Goal: Information Seeking & Learning: Learn about a topic

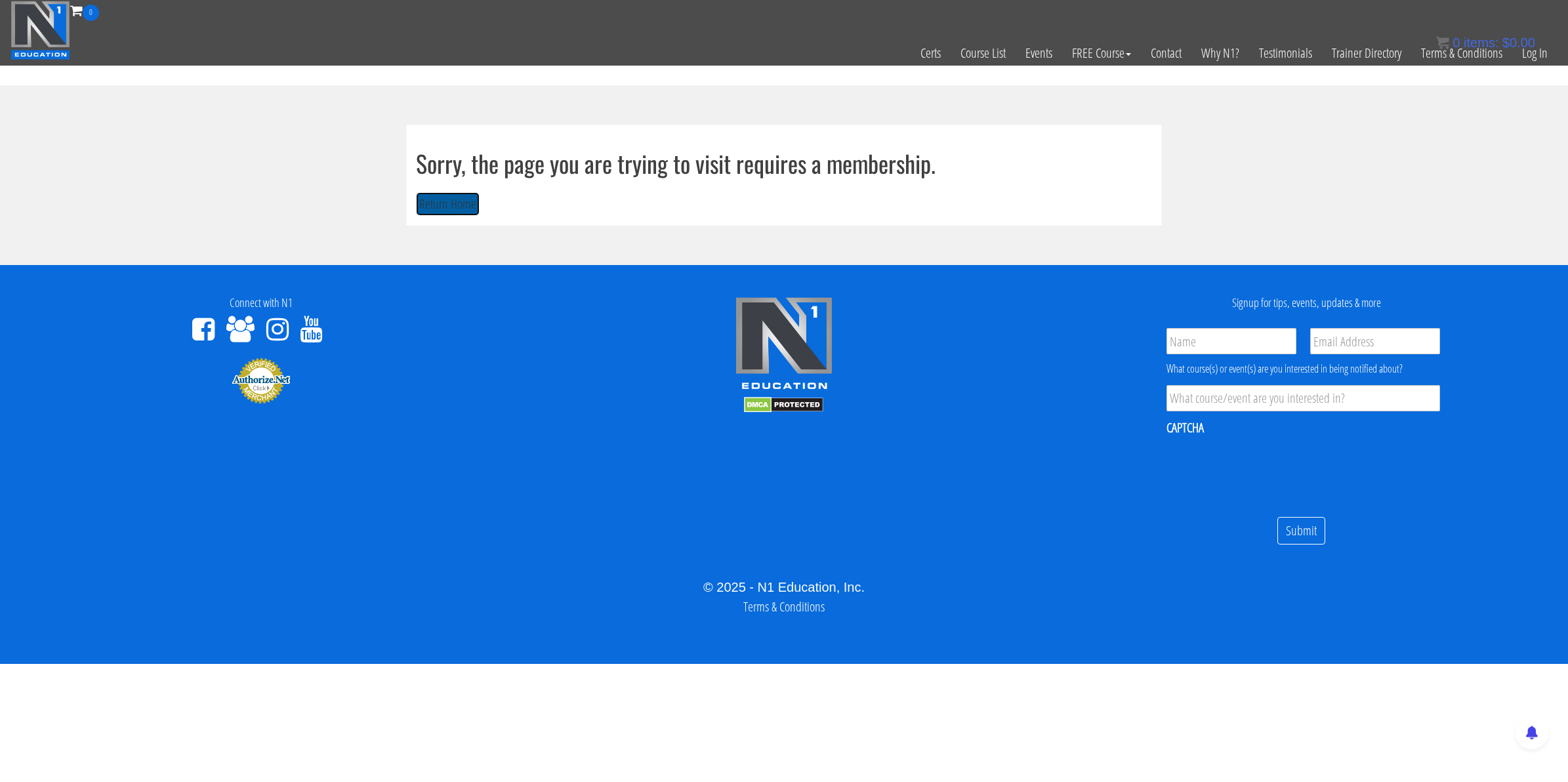
click at [443, 205] on button "Return Home" at bounding box center [448, 204] width 64 height 24
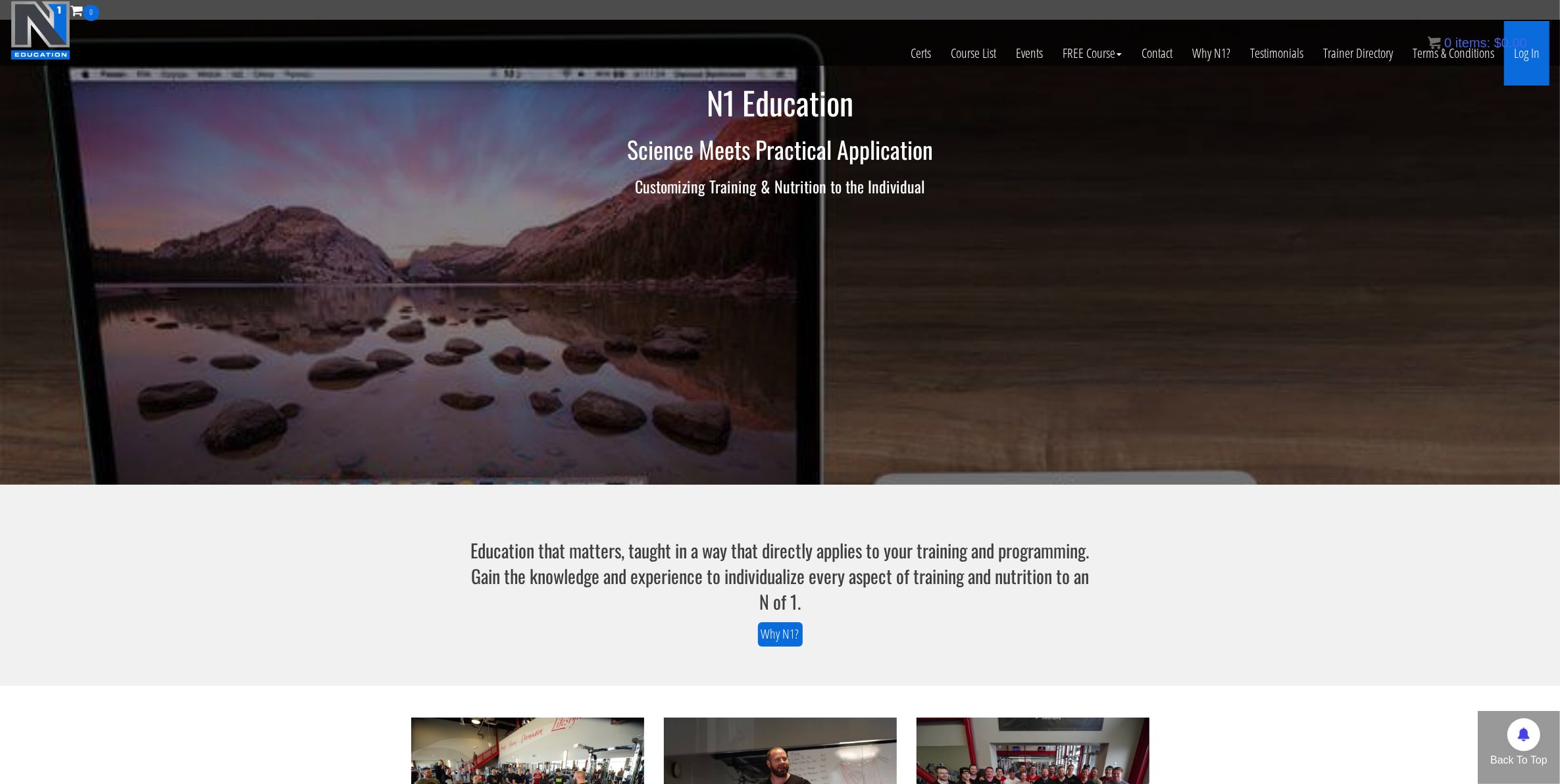
click at [1527, 53] on link "Log In" at bounding box center [1526, 53] width 45 height 64
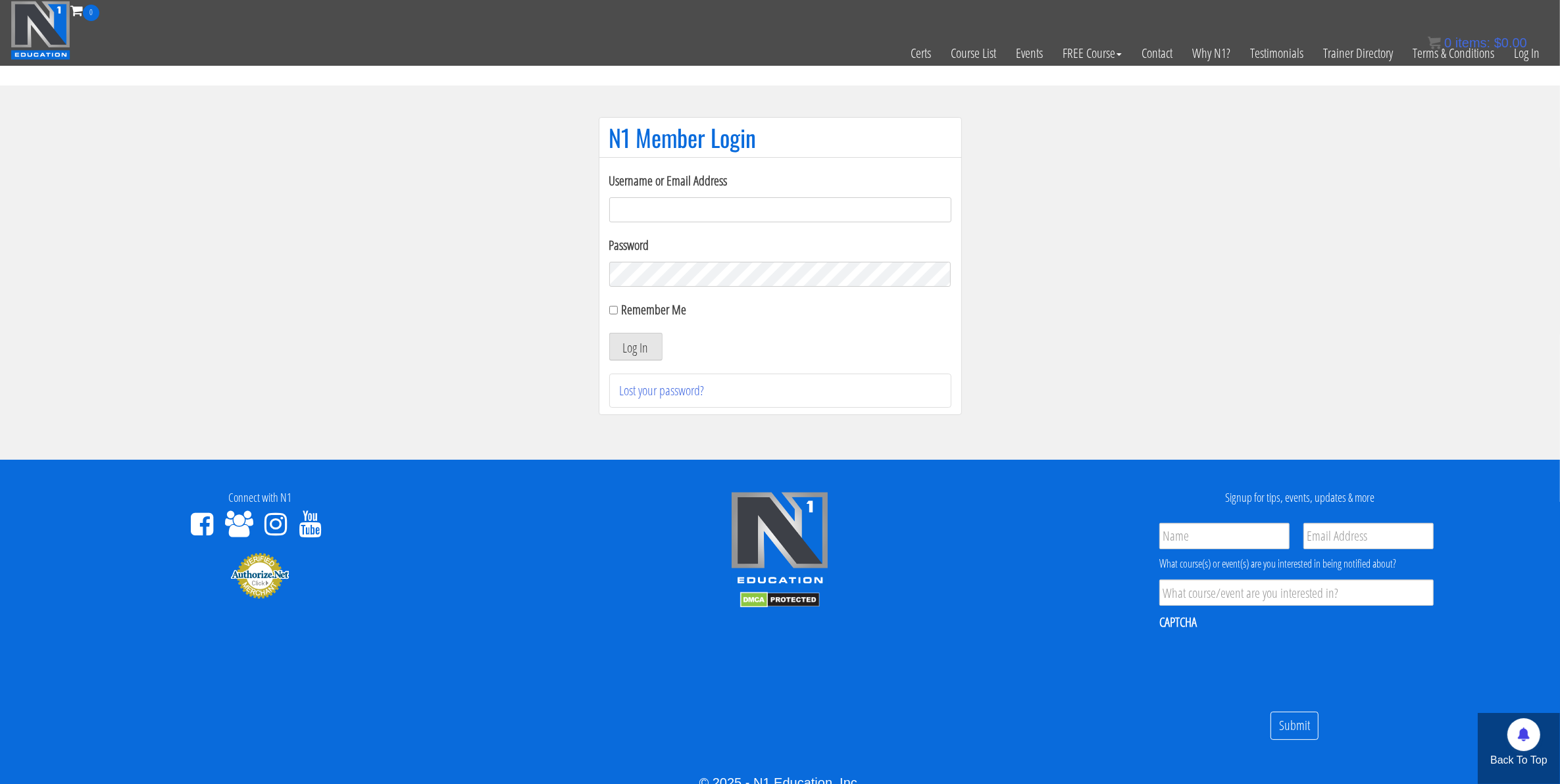
type input "mccademorgan1@gmail.com"
drag, startPoint x: 0, startPoint y: 0, endPoint x: 1442, endPoint y: 96, distance: 1445.2
click at [1525, 54] on link "Log In" at bounding box center [1526, 53] width 45 height 64
click at [650, 353] on button "Log In" at bounding box center [635, 347] width 53 height 27
click at [615, 337] on button "Log In" at bounding box center [635, 347] width 53 height 27
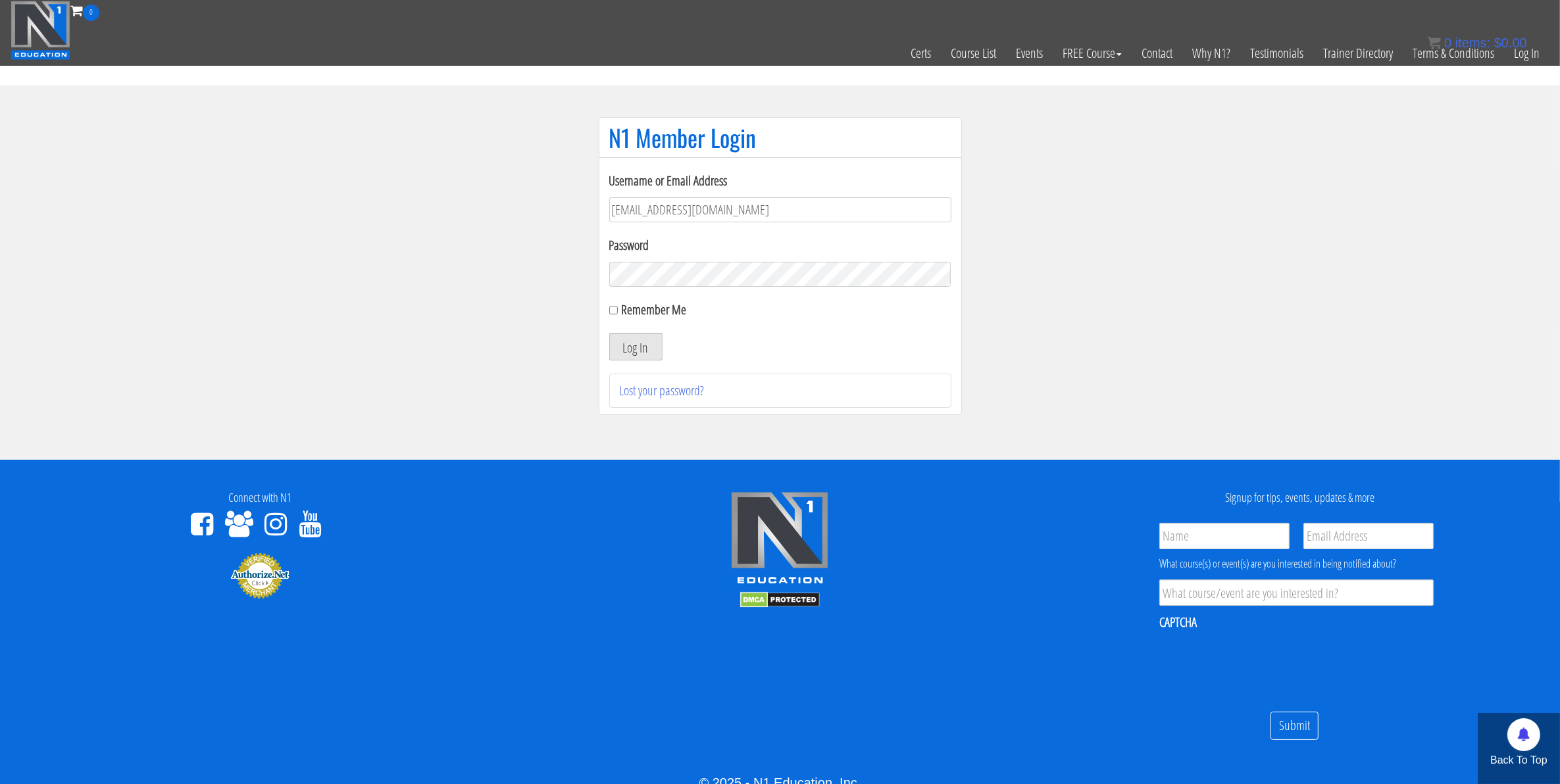
click at [628, 357] on button "Log In" at bounding box center [635, 347] width 53 height 27
click at [632, 357] on button "Log In" at bounding box center [635, 347] width 53 height 27
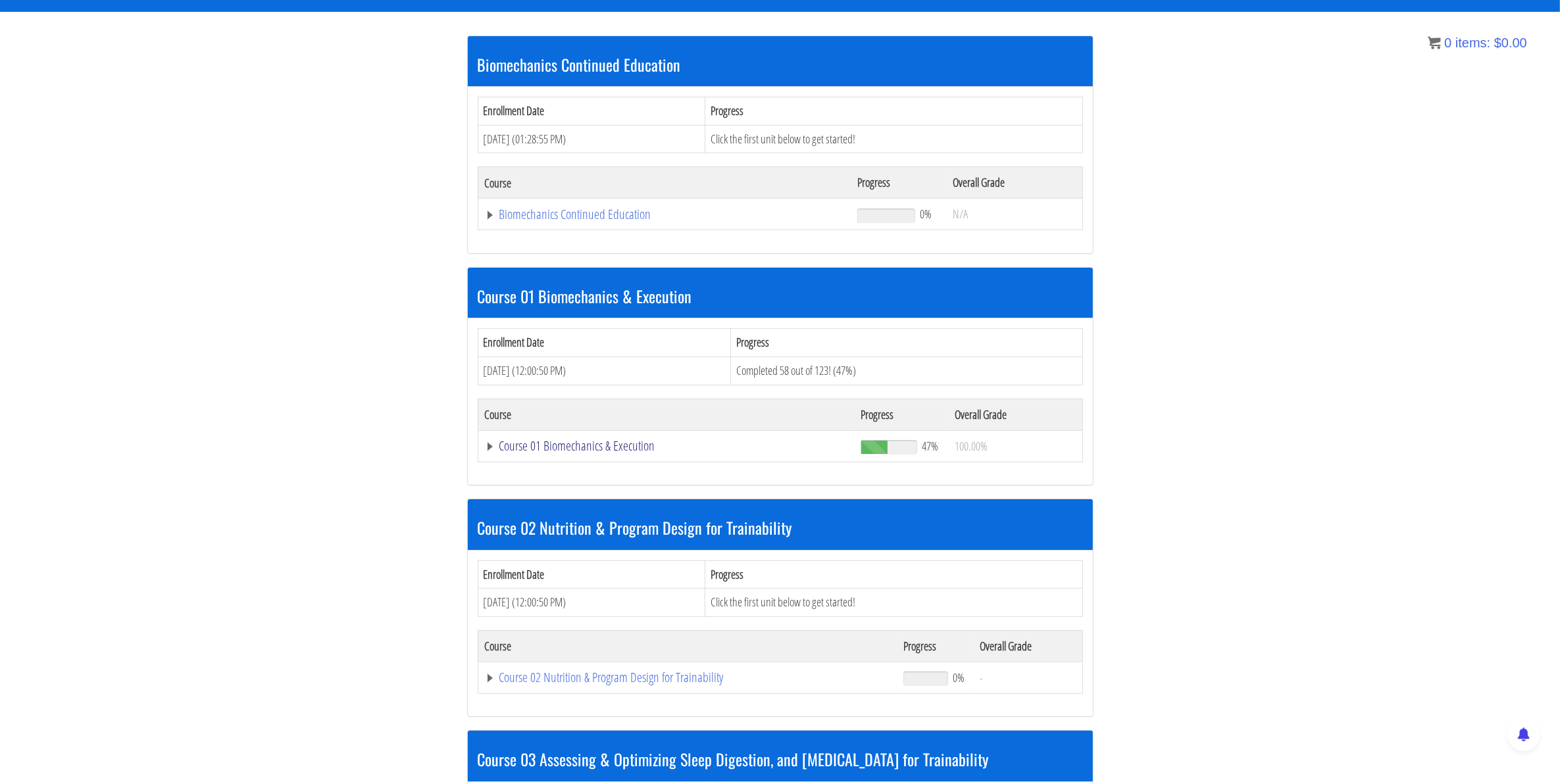
scroll to position [246, 0]
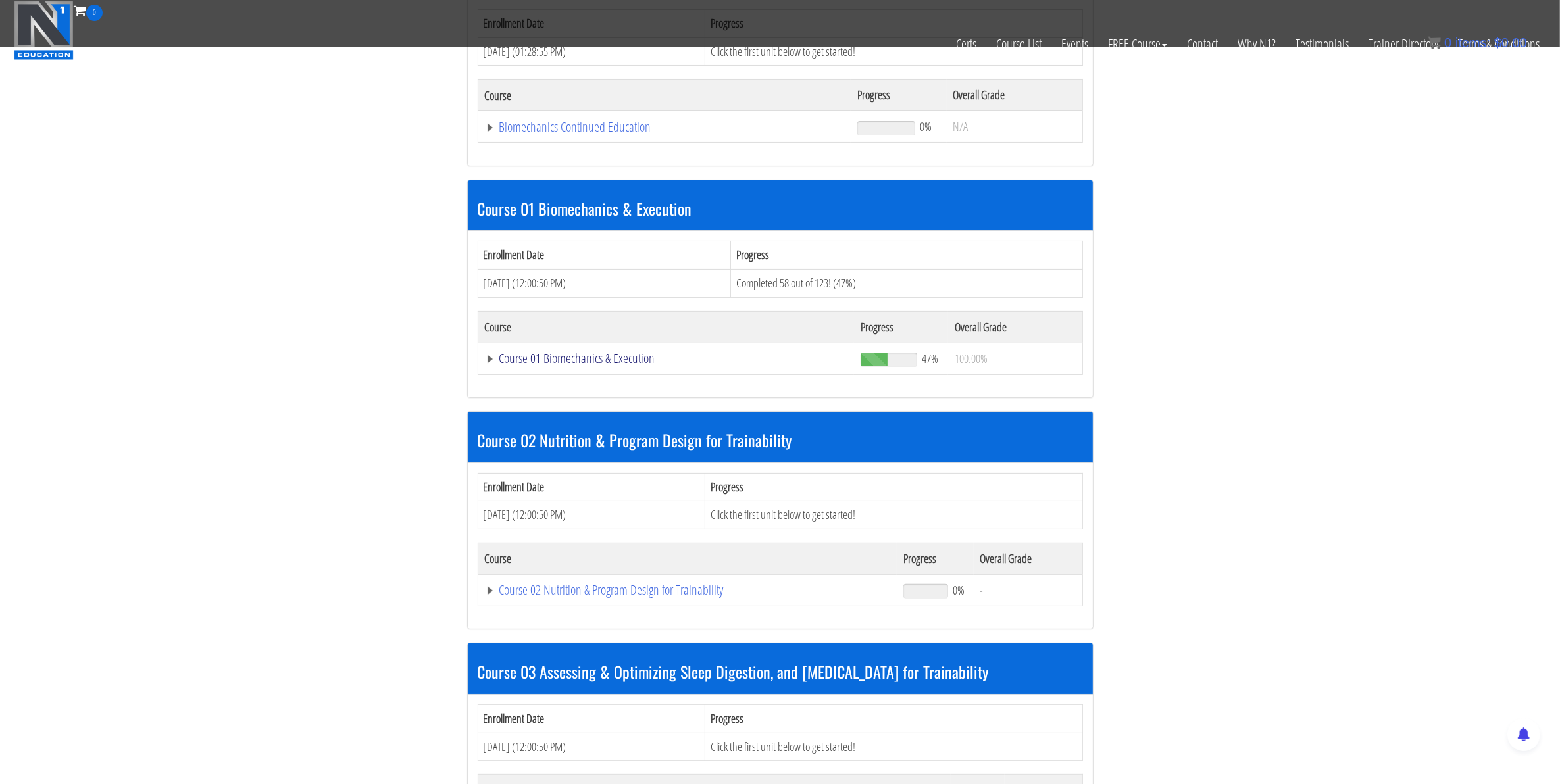
click at [583, 365] on link "Course 01 Biomechanics & Execution" at bounding box center [666, 358] width 363 height 13
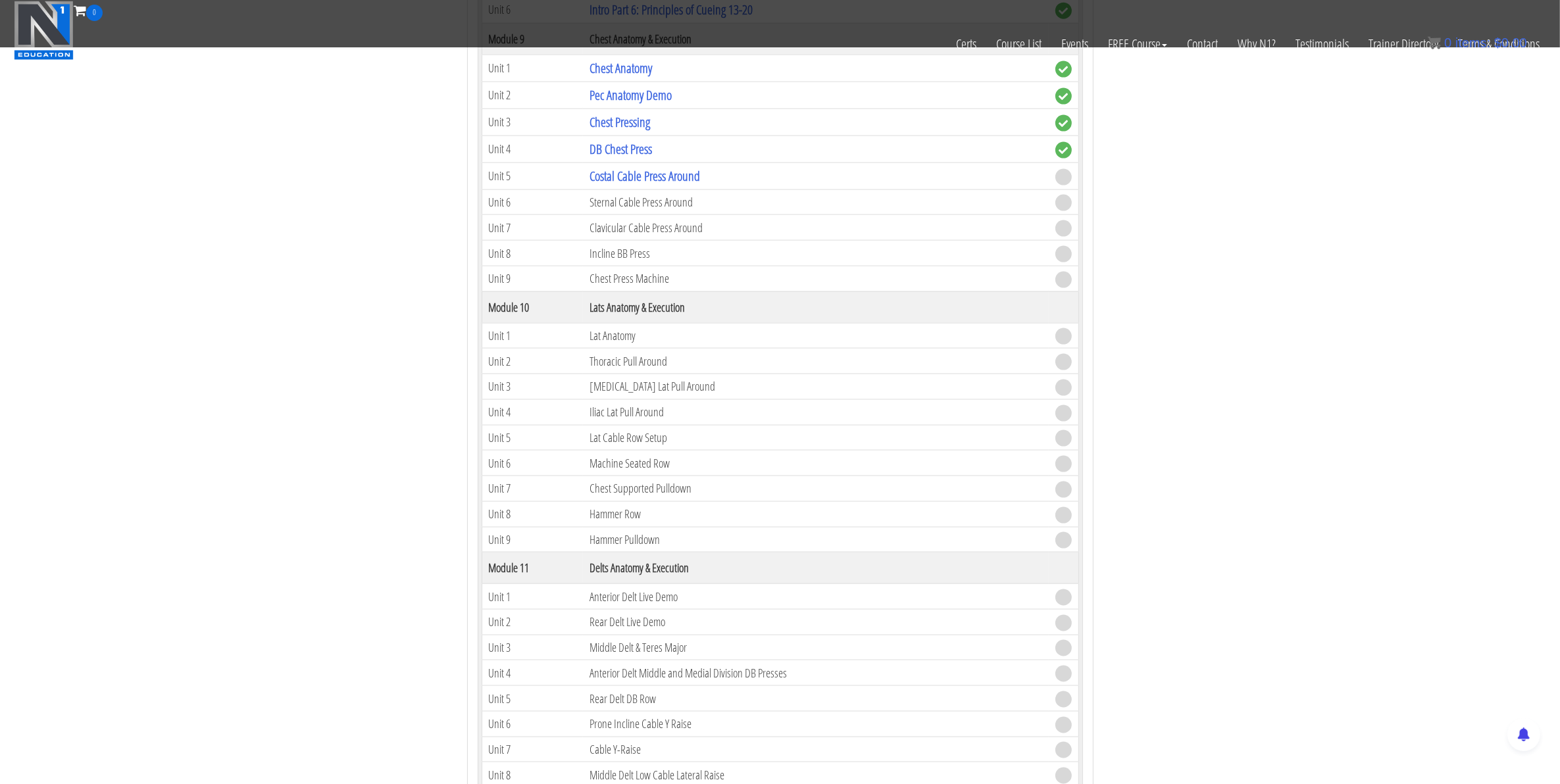
scroll to position [2302, 0]
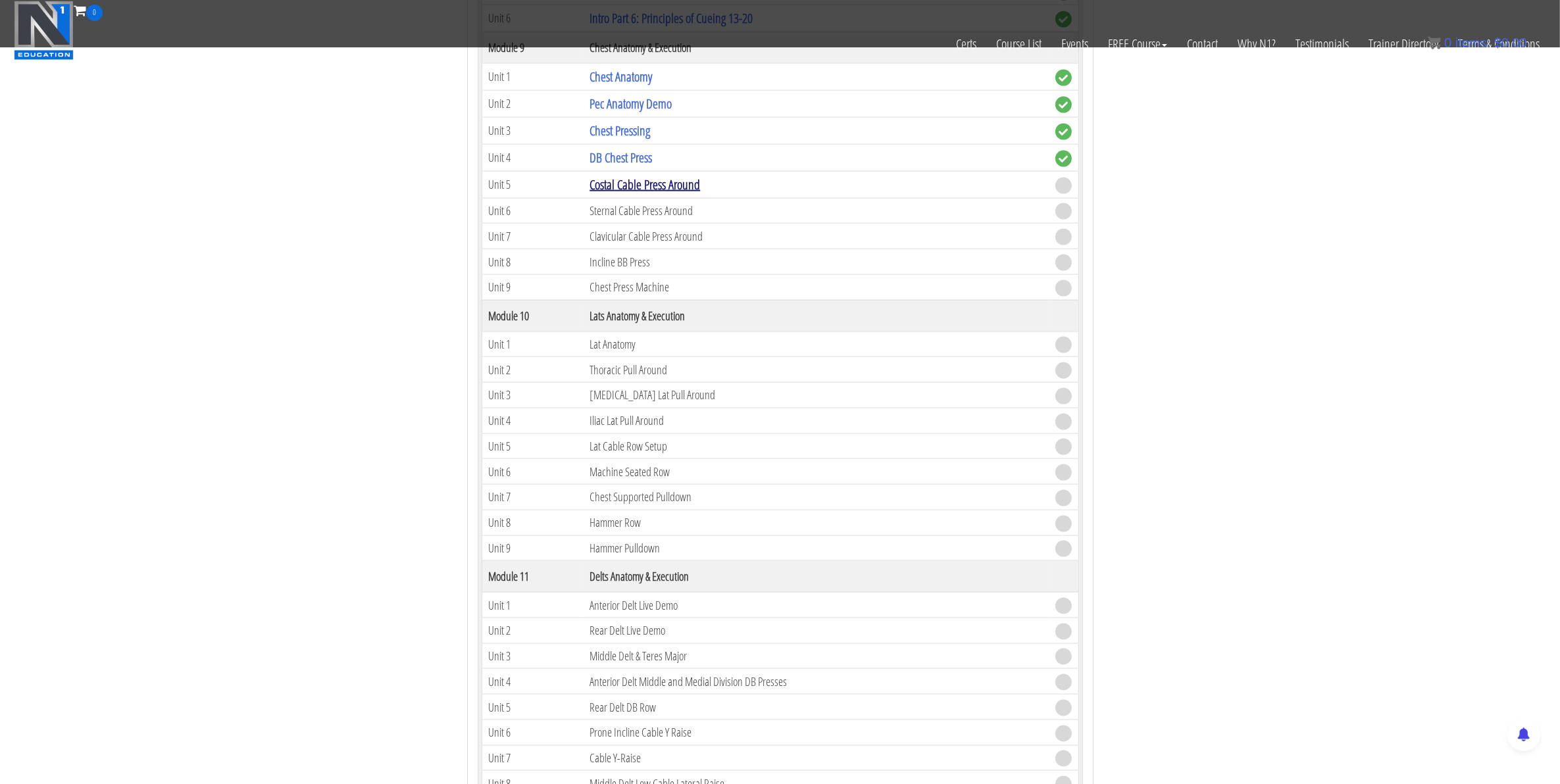
click at [623, 193] on link "Costal Cable Press Around" at bounding box center [644, 184] width 110 height 18
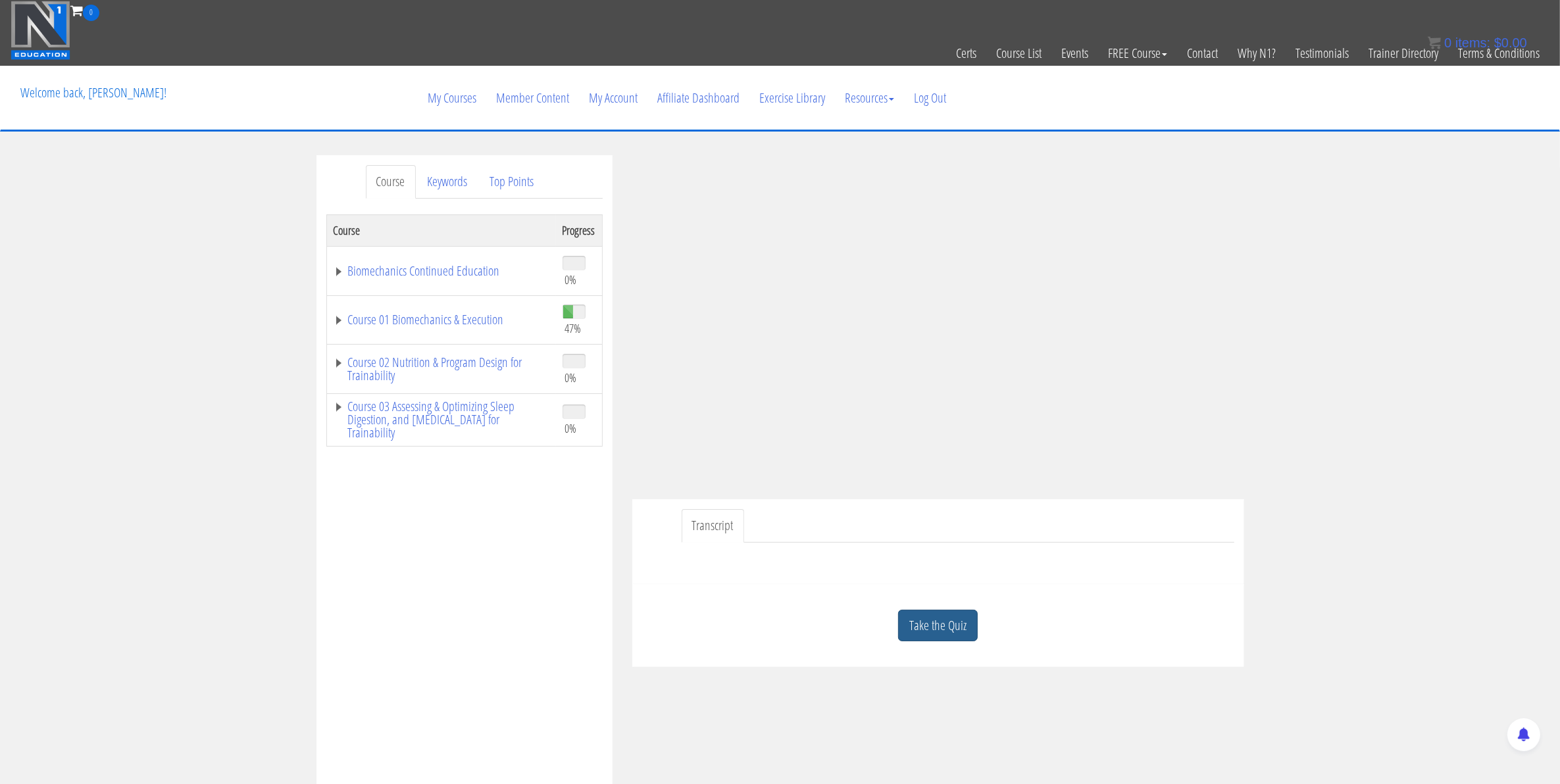
click at [930, 632] on link "Take the Quiz" at bounding box center [938, 626] width 80 height 33
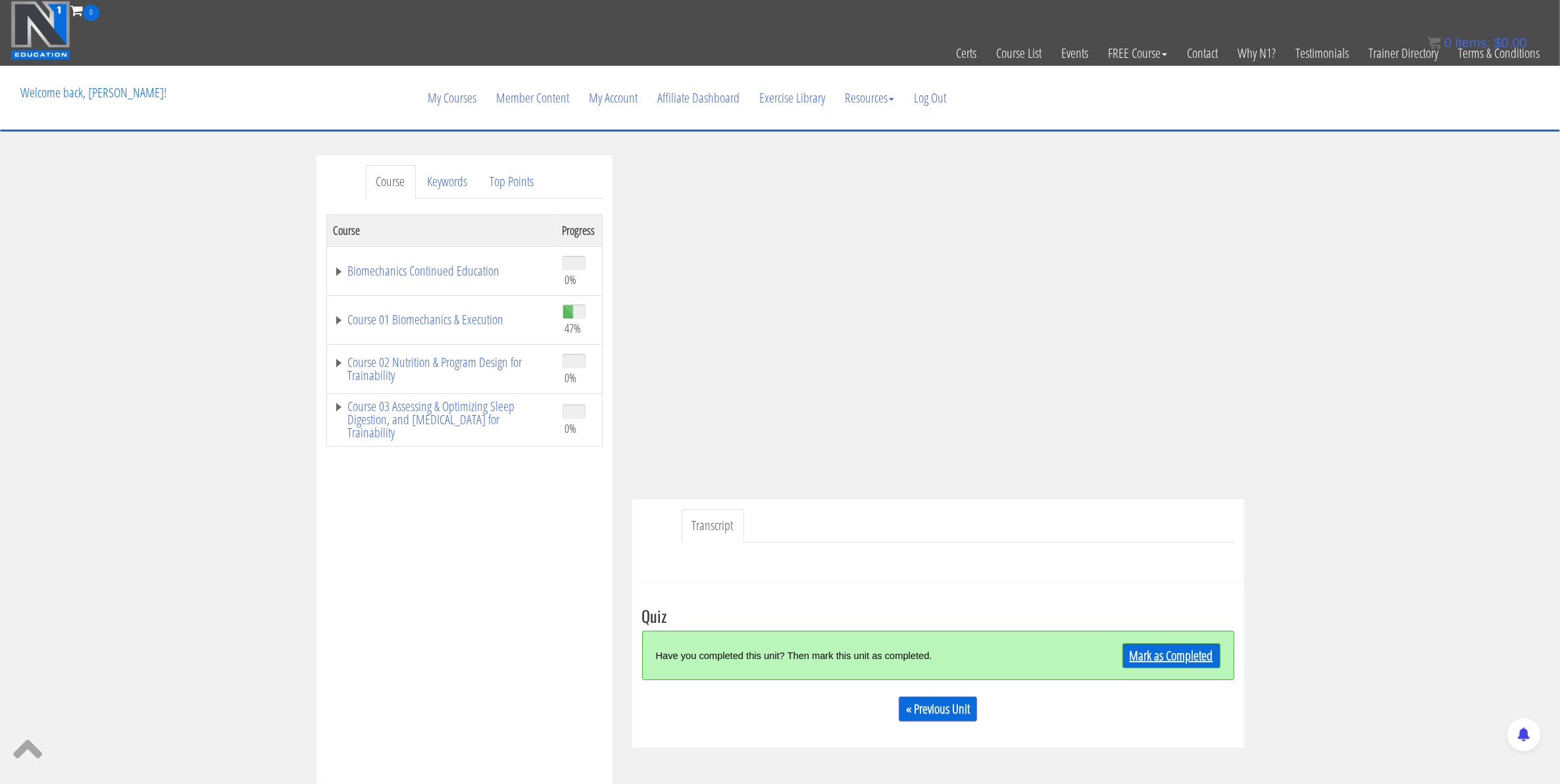
click at [1138, 668] on div "Have you completed this unit? Then mark this unit as completed. [PERSON_NAME] a…" at bounding box center [938, 656] width 592 height 50
drag, startPoint x: 1138, startPoint y: 668, endPoint x: 1134, endPoint y: 661, distance: 8.1
click at [1135, 661] on link "Mark as Completed" at bounding box center [1171, 655] width 98 height 25
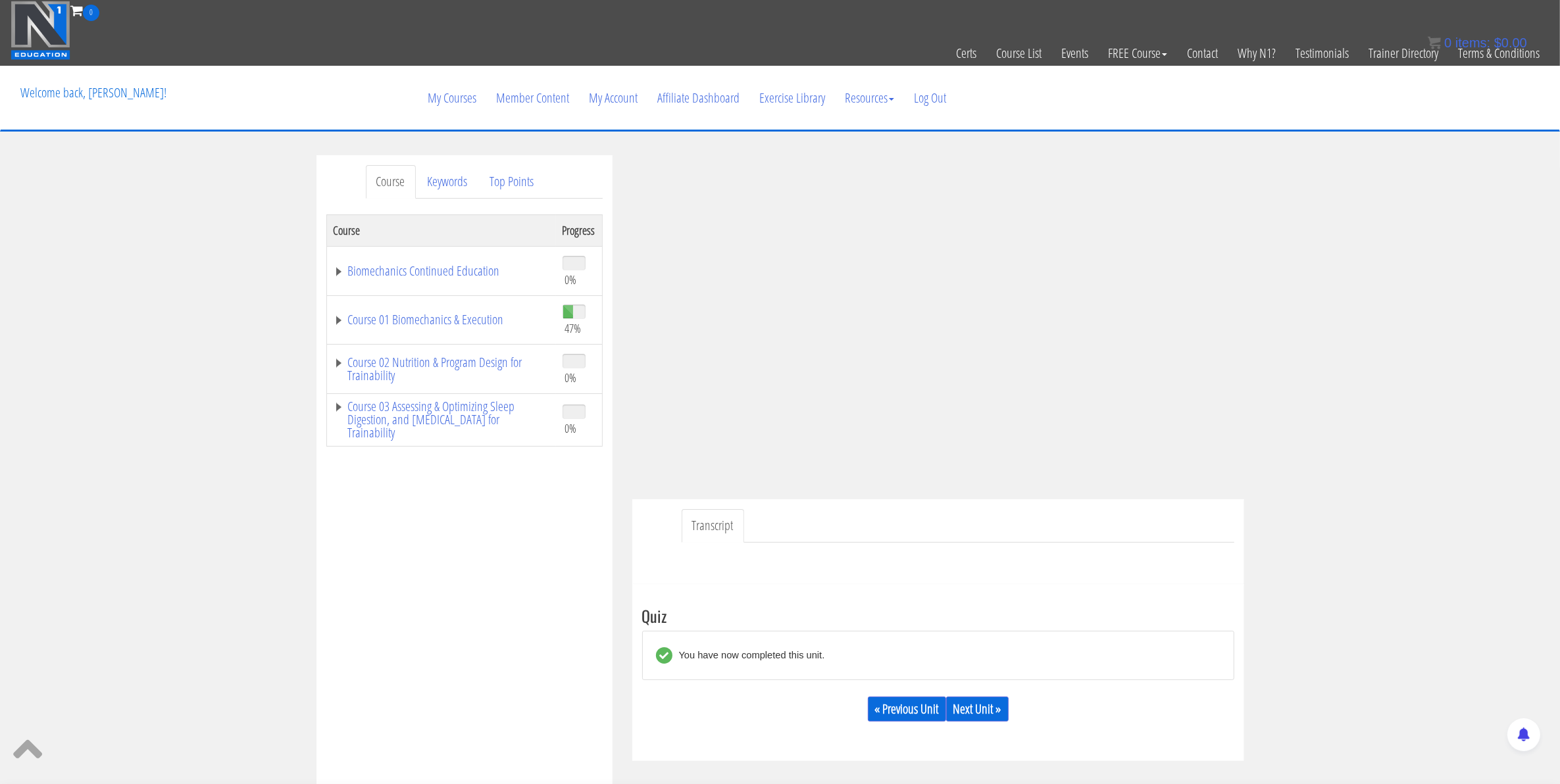
click at [1016, 710] on div "« Previous Unit Next Unit »" at bounding box center [938, 709] width 592 height 45
click at [1001, 710] on link "Next Unit »" at bounding box center [977, 709] width 63 height 25
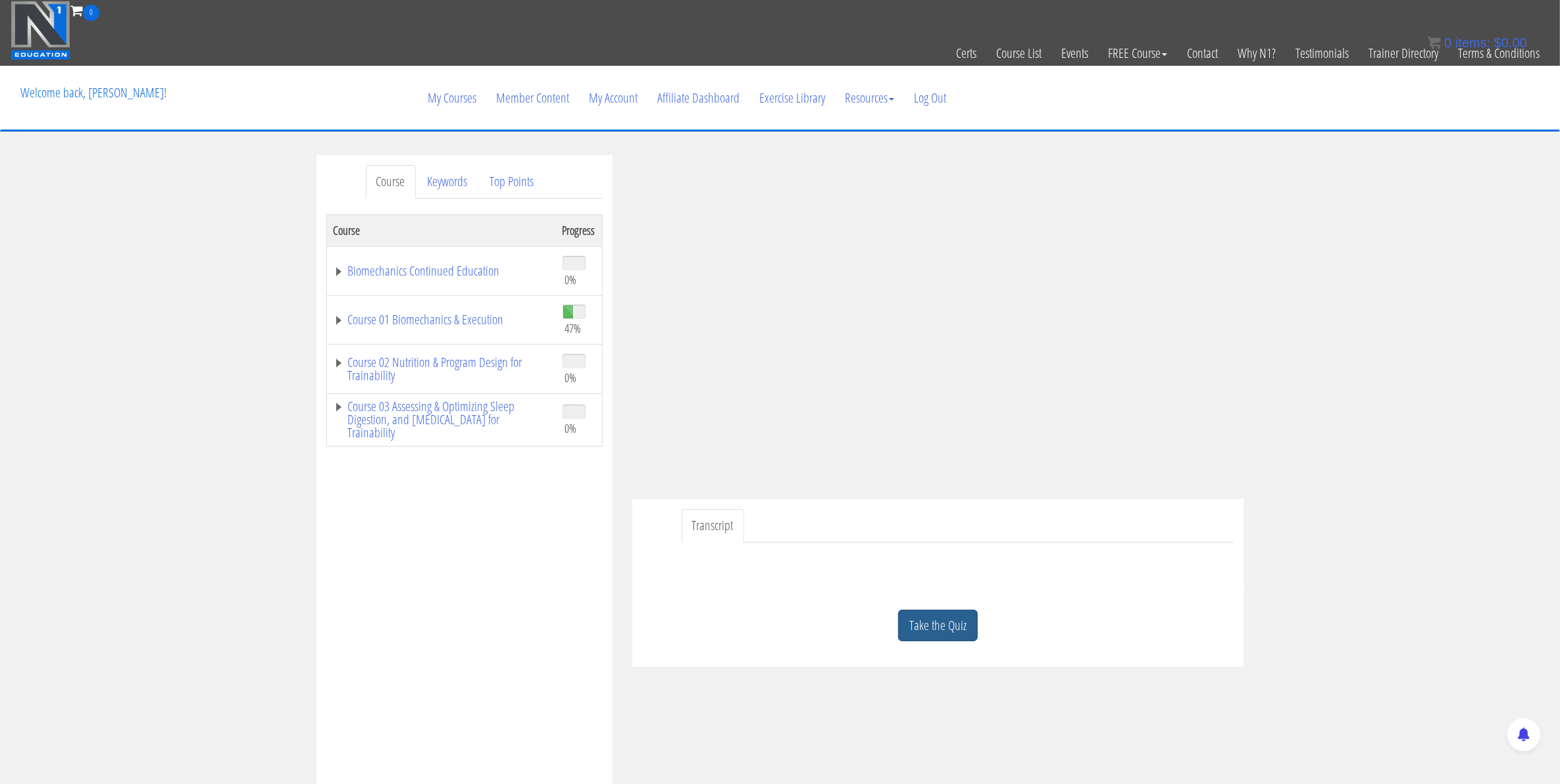
click at [920, 626] on link "Take the Quiz" at bounding box center [938, 626] width 80 height 33
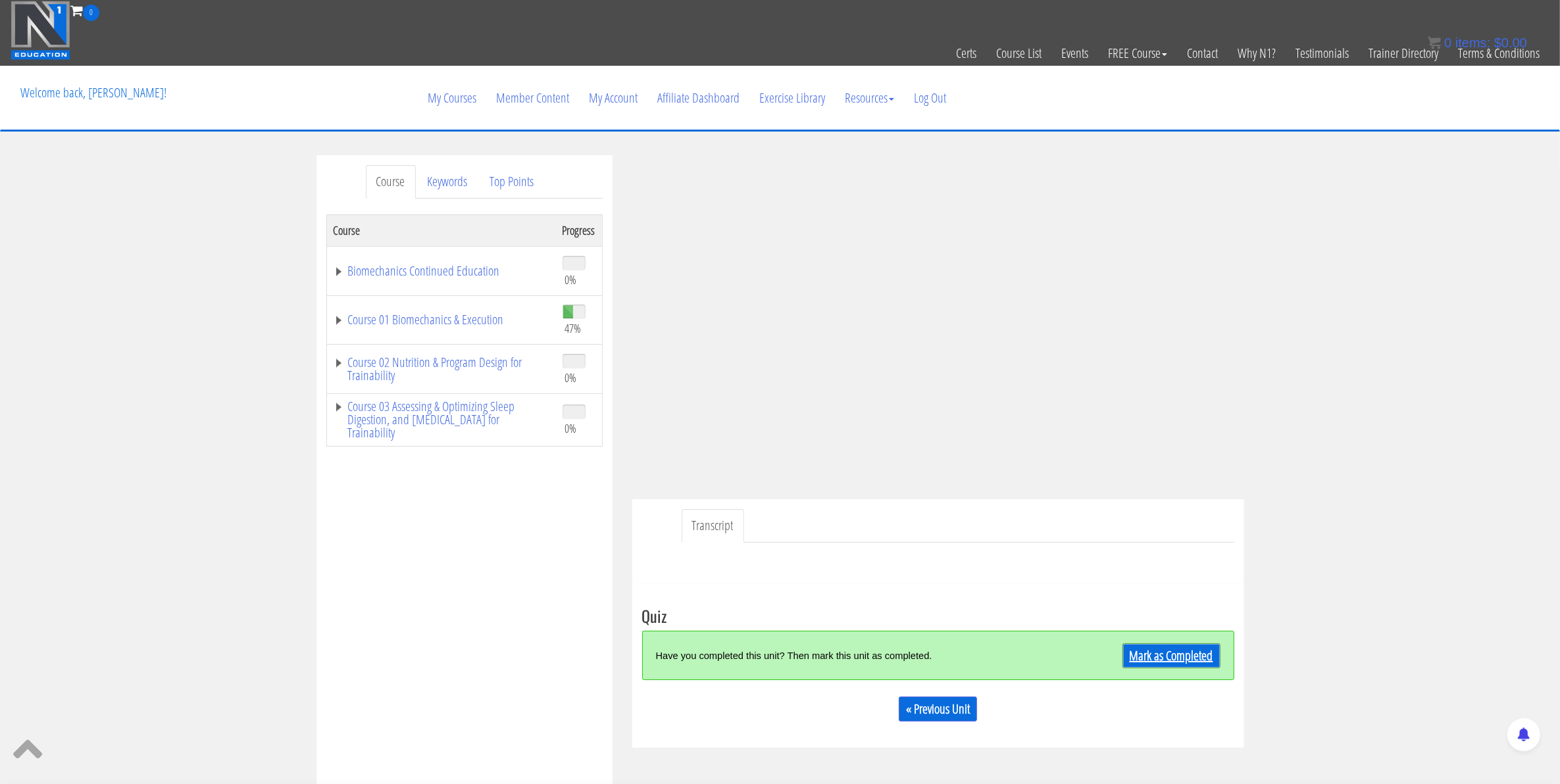
drag, startPoint x: 1136, startPoint y: 662, endPoint x: 1127, endPoint y: 656, distance: 10.8
click at [1136, 662] on link "Mark as Completed" at bounding box center [1171, 655] width 98 height 25
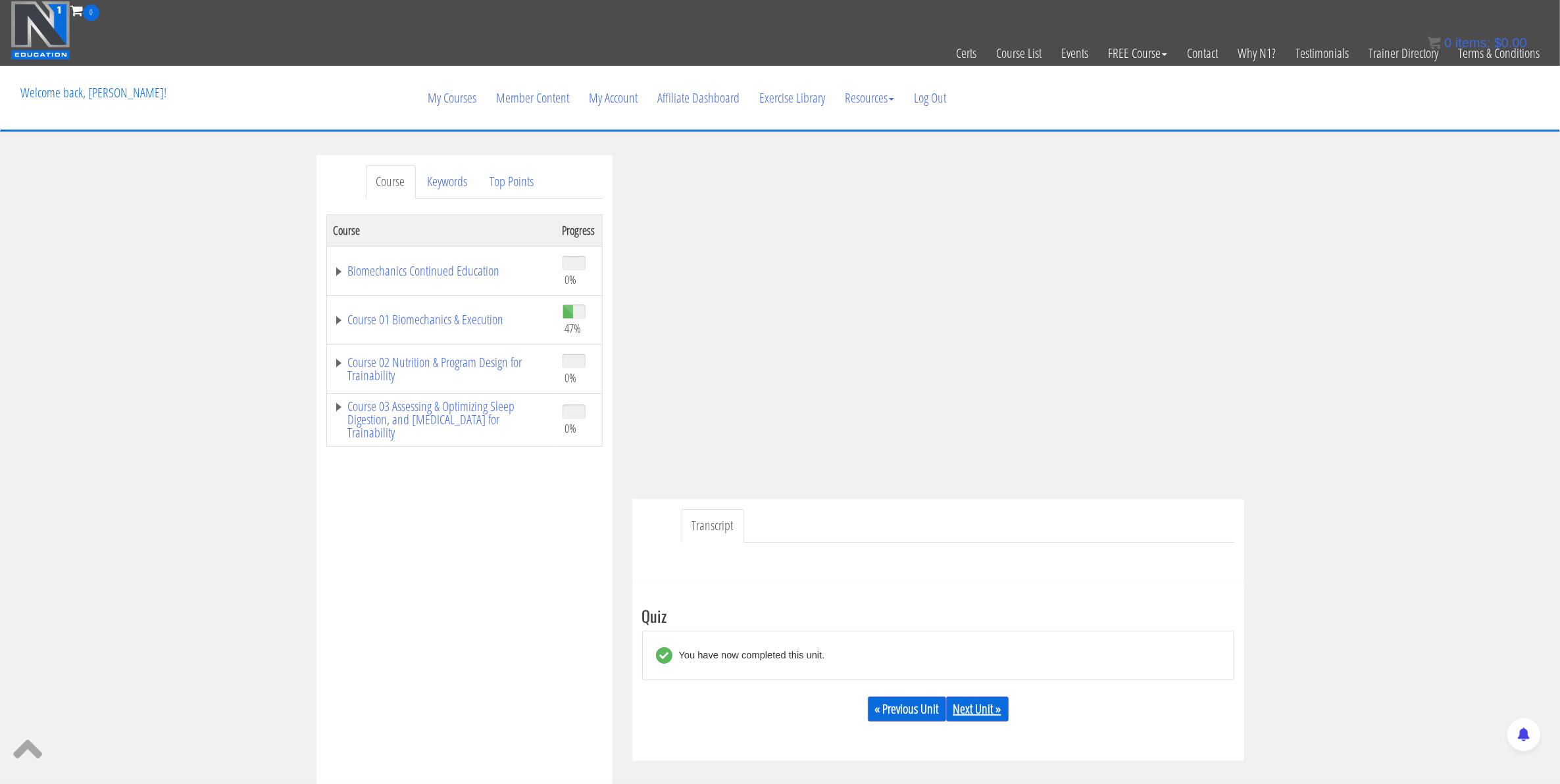
click at [973, 716] on link "Next Unit »" at bounding box center [977, 709] width 63 height 25
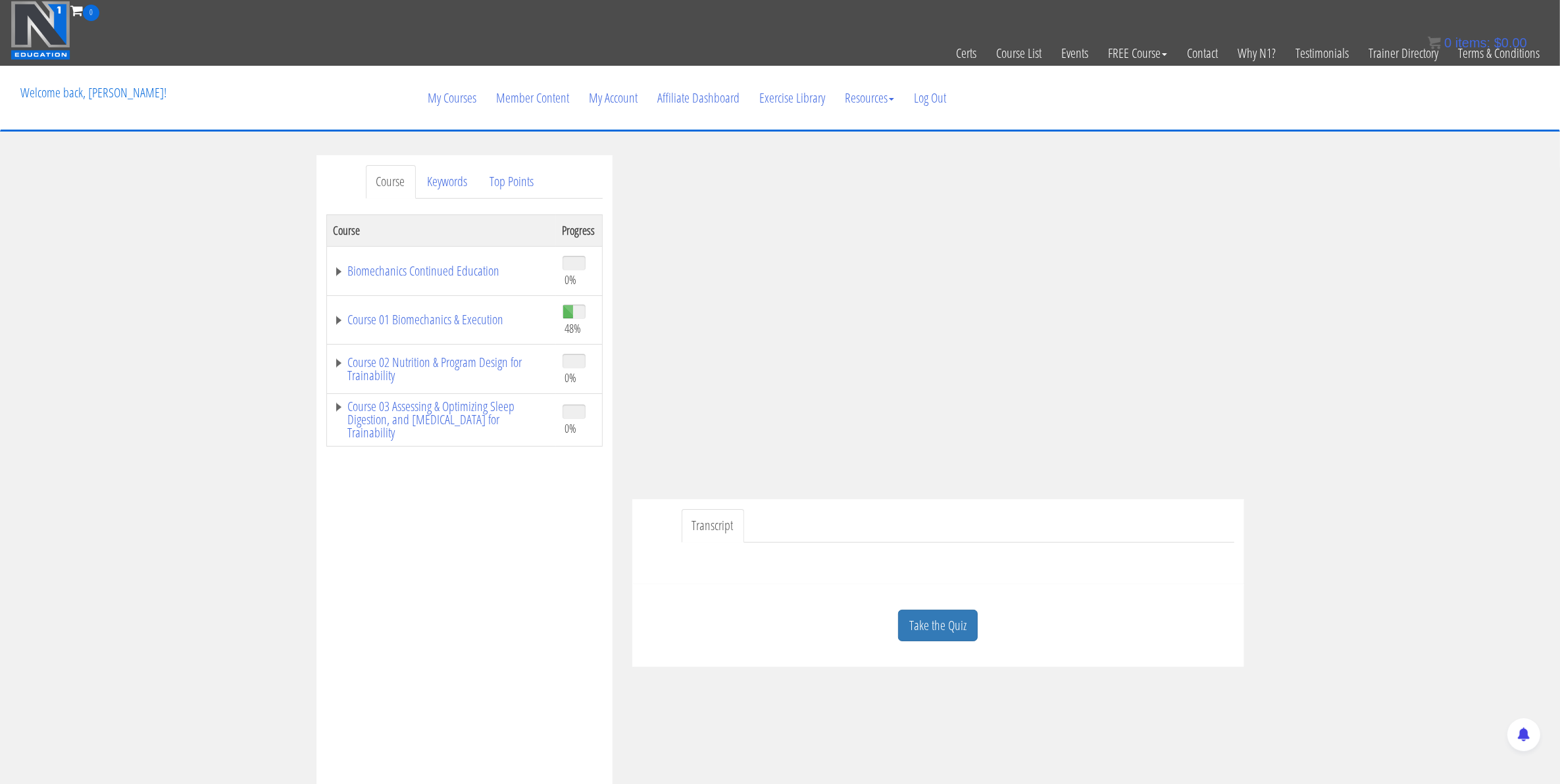
click at [962, 613] on link "Take the Quiz" at bounding box center [938, 626] width 80 height 33
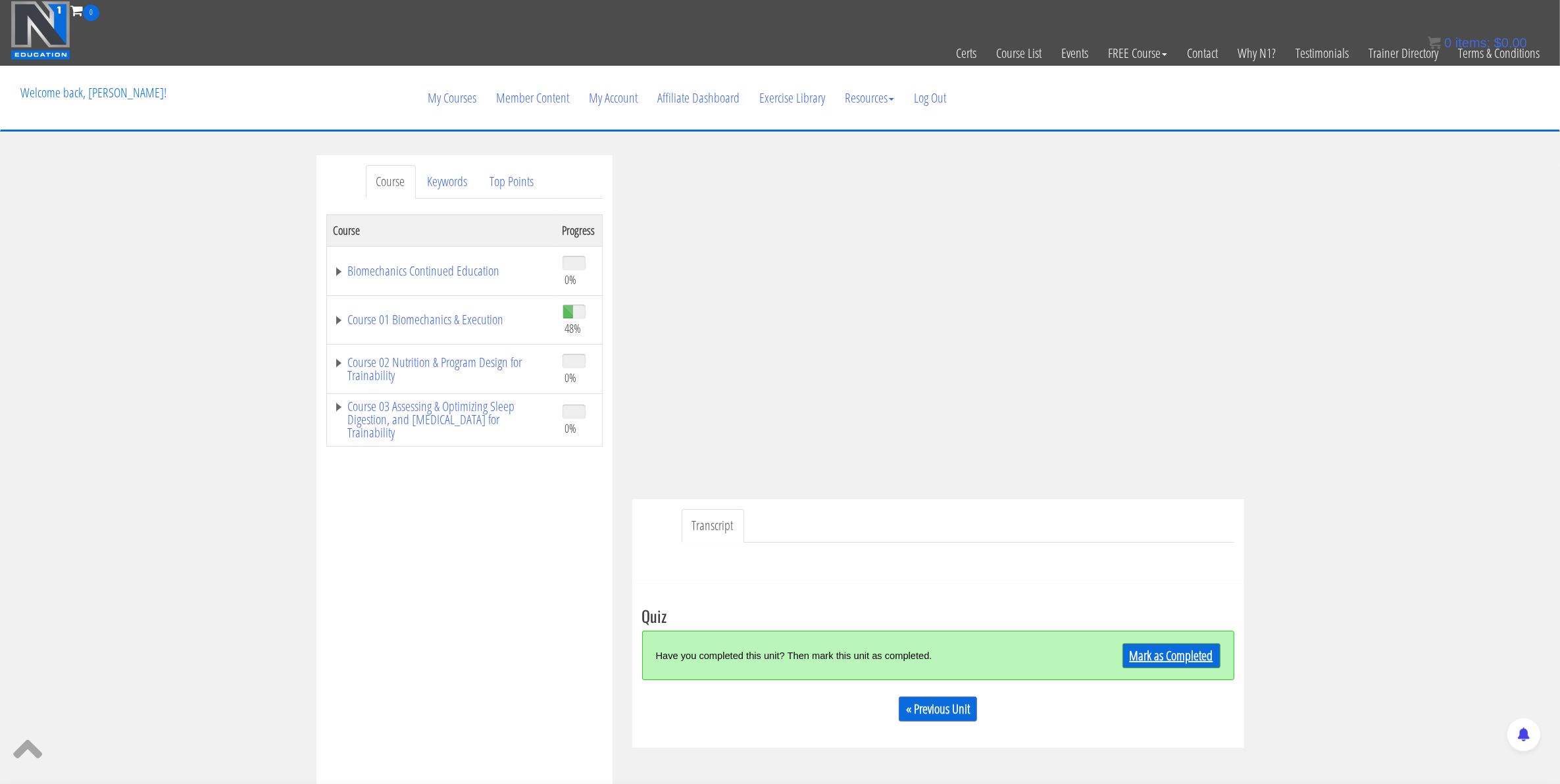
click at [1159, 651] on link "Mark as Completed" at bounding box center [1171, 655] width 98 height 25
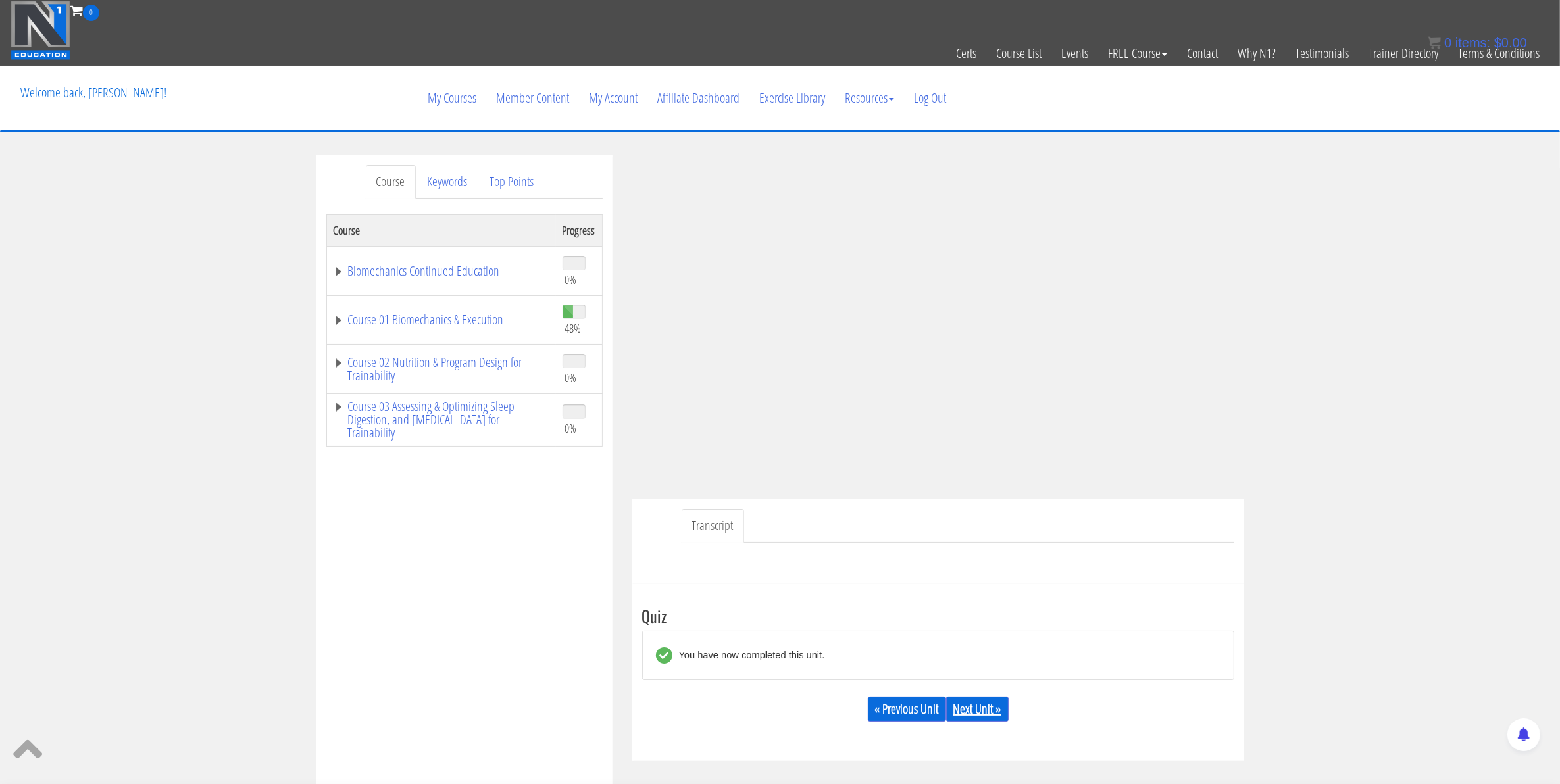
click at [988, 714] on link "Next Unit »" at bounding box center [977, 709] width 63 height 25
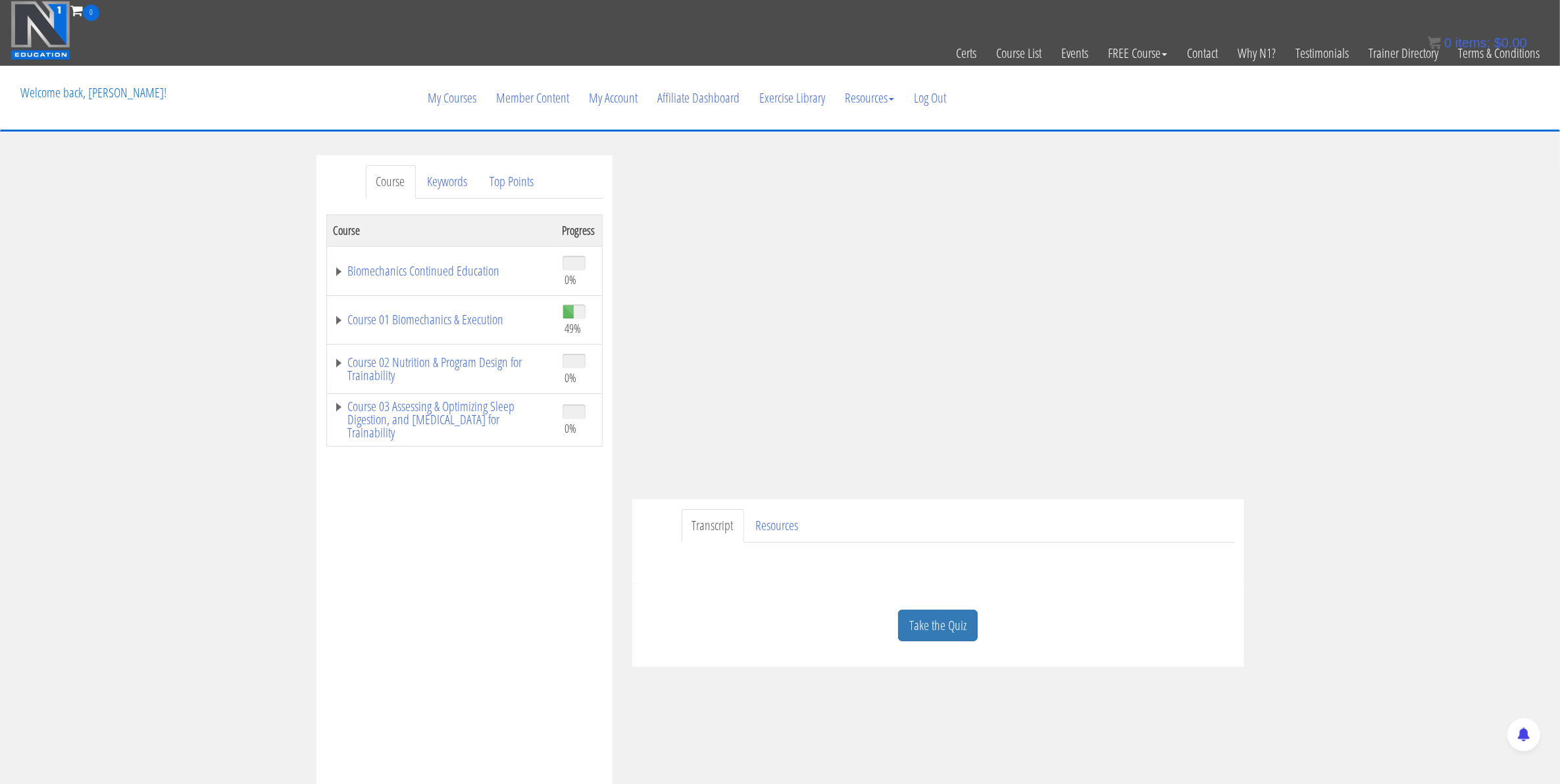
click at [332, 319] on td "Course 01 Biomechanics & Execution" at bounding box center [441, 320] width 229 height 50
click at [337, 320] on link "Course 01 Biomechanics & Execution" at bounding box center [442, 319] width 216 height 13
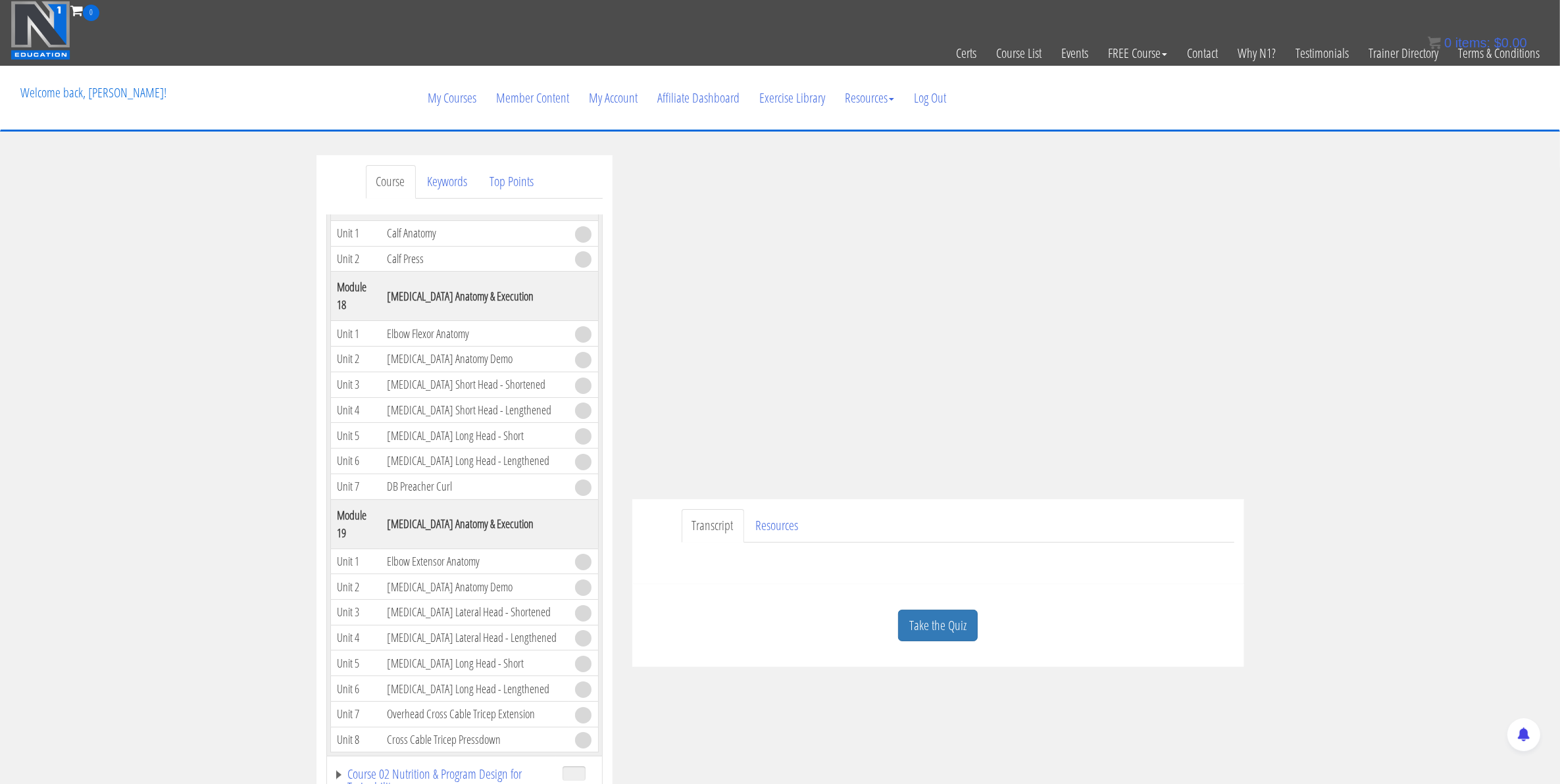
scroll to position [4028, 0]
click at [970, 618] on link "Take the Quiz" at bounding box center [938, 626] width 80 height 33
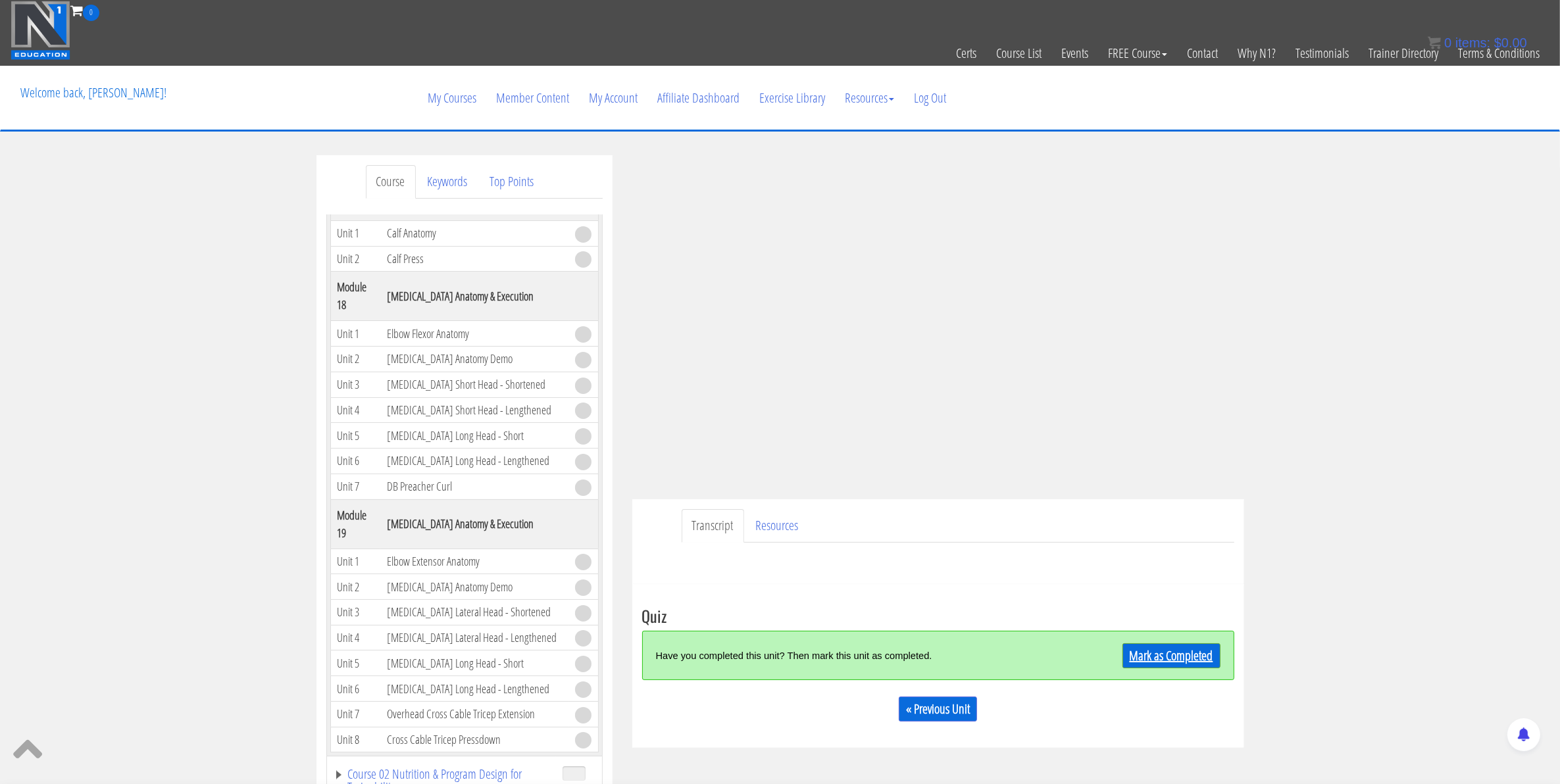
click at [1131, 650] on link "Mark as Completed" at bounding box center [1171, 655] width 98 height 25
